Goal: Information Seeking & Learning: Check status

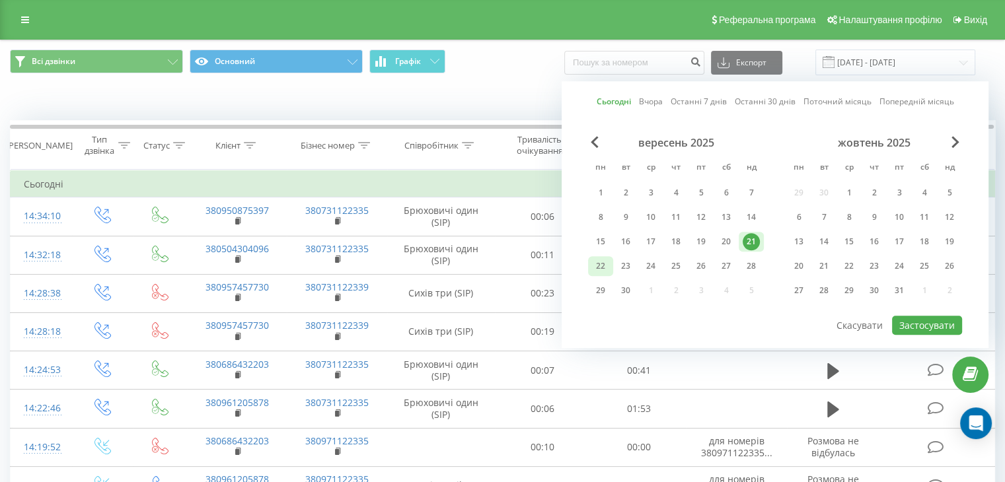
click at [600, 258] on div "22" at bounding box center [600, 266] width 17 height 17
click at [933, 323] on button "Застосувати" at bounding box center [927, 325] width 70 height 19
type input "[DATE] - [DATE]"
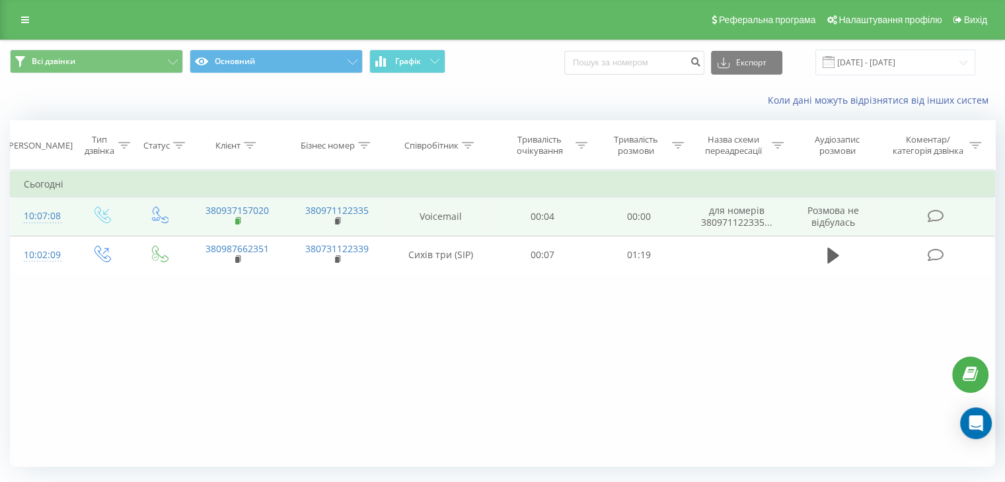
click at [235, 219] on rect at bounding box center [237, 222] width 4 height 6
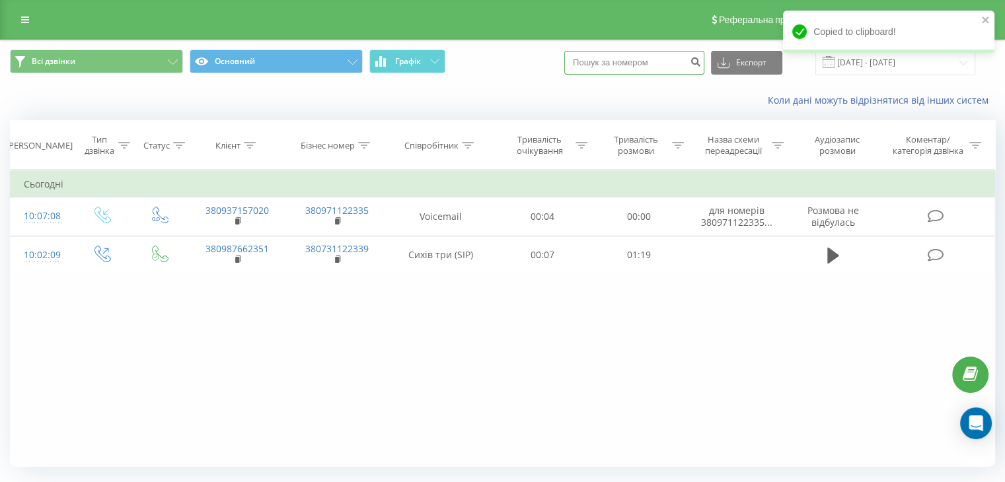
click at [643, 62] on input at bounding box center [634, 63] width 140 height 24
paste input "380937157020"
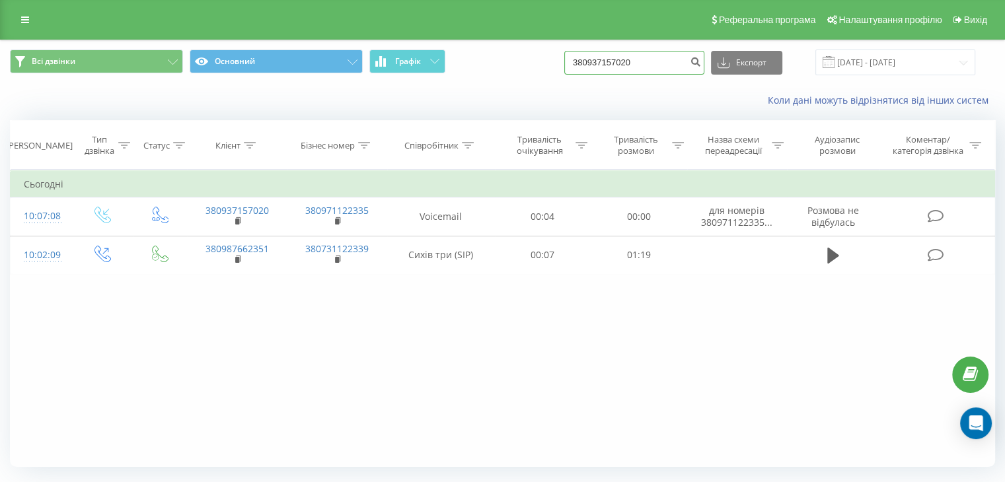
type input "380937157020"
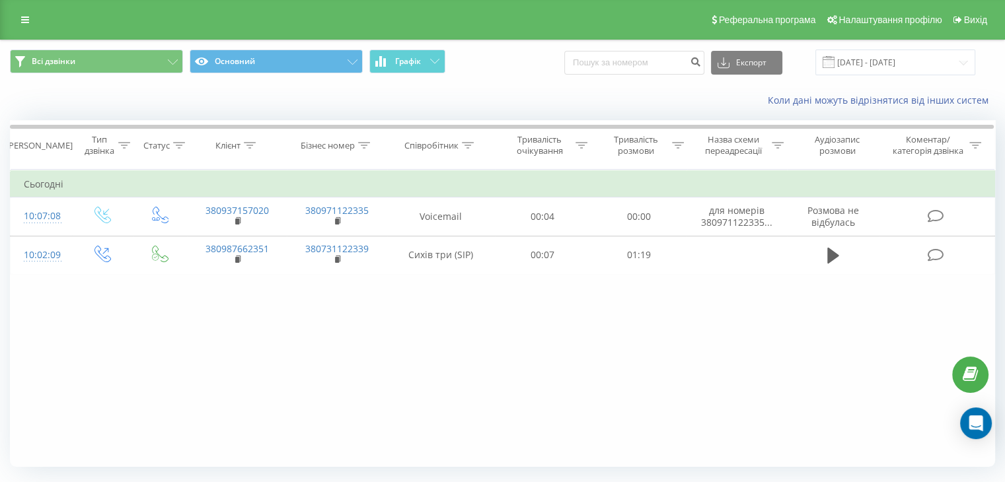
click at [114, 389] on div "Фільтрувати за умовою Дорівнює Введіть значення Скасувати OK Фільтрувати за умо…" at bounding box center [502, 318] width 985 height 297
